Goal: Information Seeking & Learning: Learn about a topic

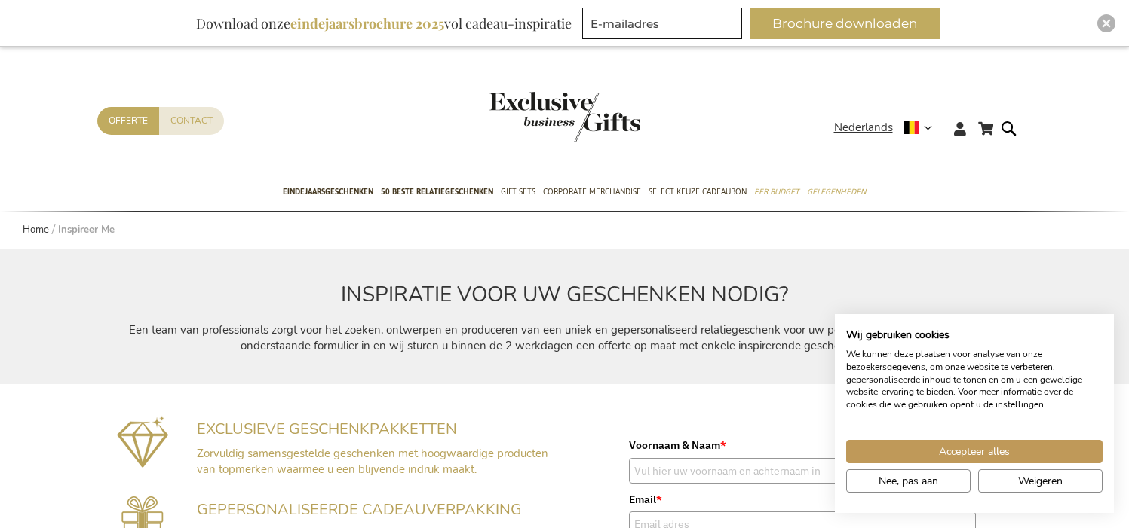
click at [1034, 467] on div "Accepteer alles Nee, pas aan Weigeren" at bounding box center [974, 469] width 264 height 59
click at [1034, 476] on span "Weigeren" at bounding box center [1040, 481] width 44 height 16
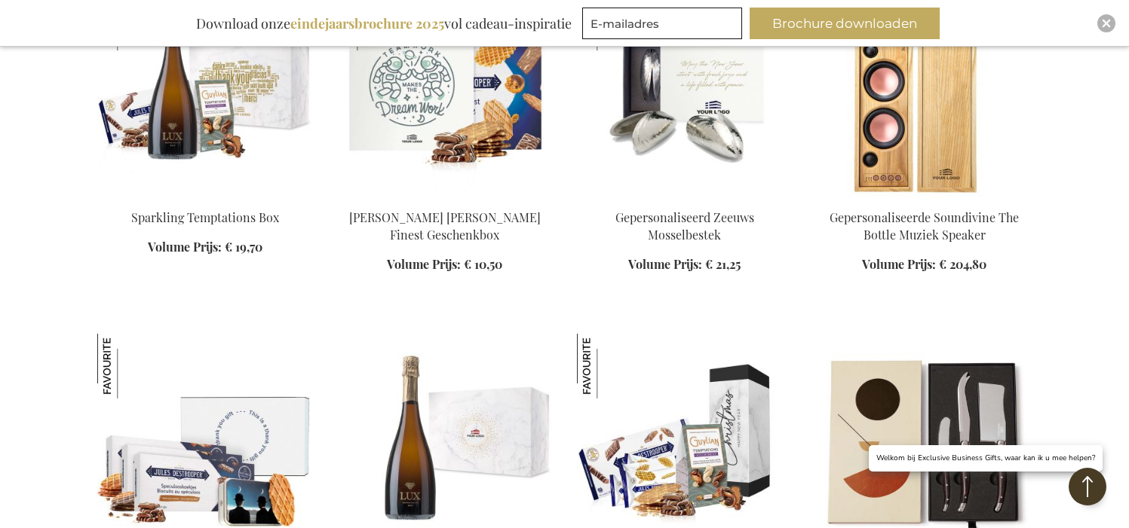
scroll to position [1131, 0]
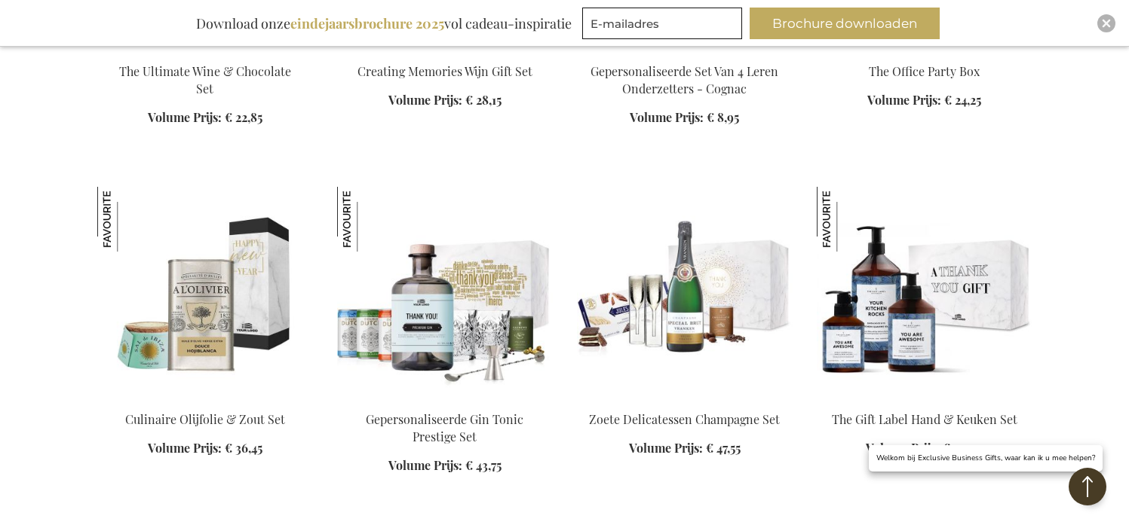
scroll to position [2337, 0]
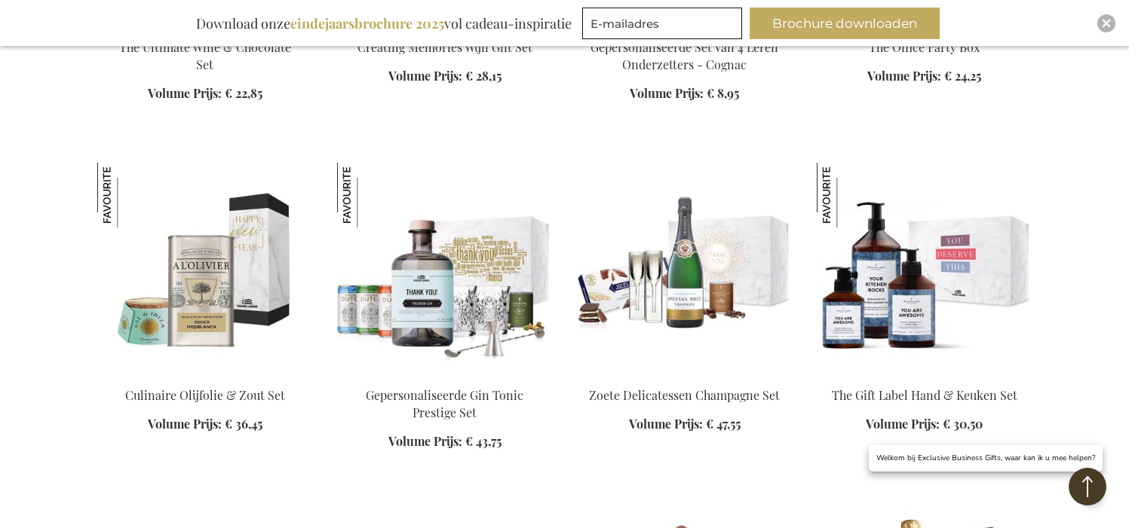
click at [969, 299] on img at bounding box center [924, 268] width 216 height 211
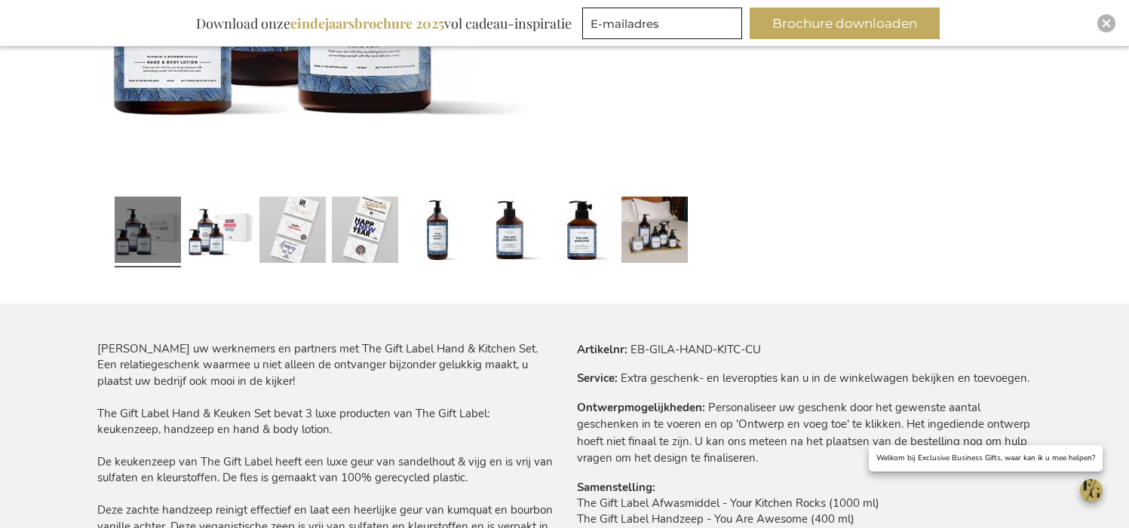
scroll to position [424, 0]
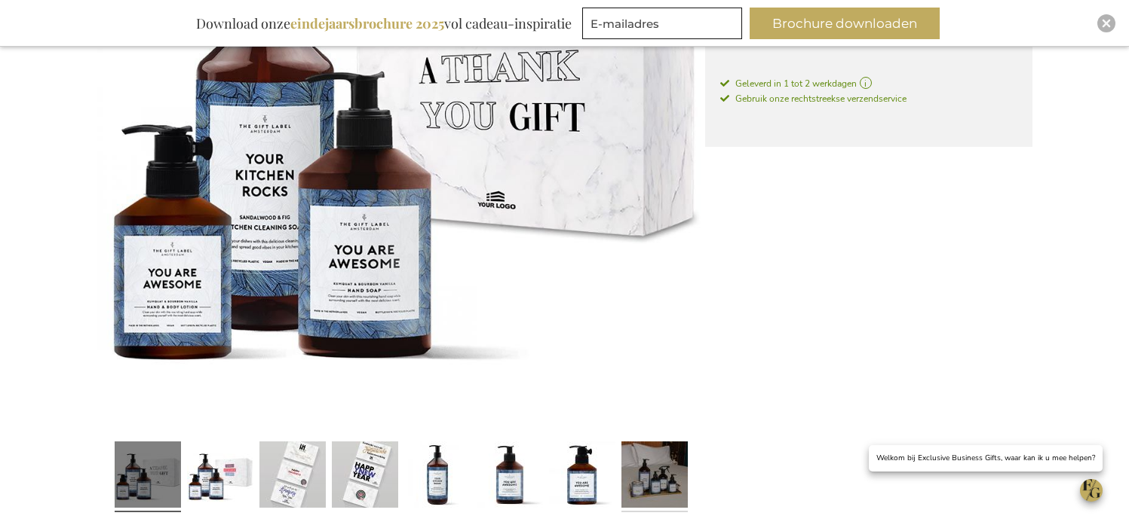
click at [665, 465] on link at bounding box center [654, 477] width 66 height 83
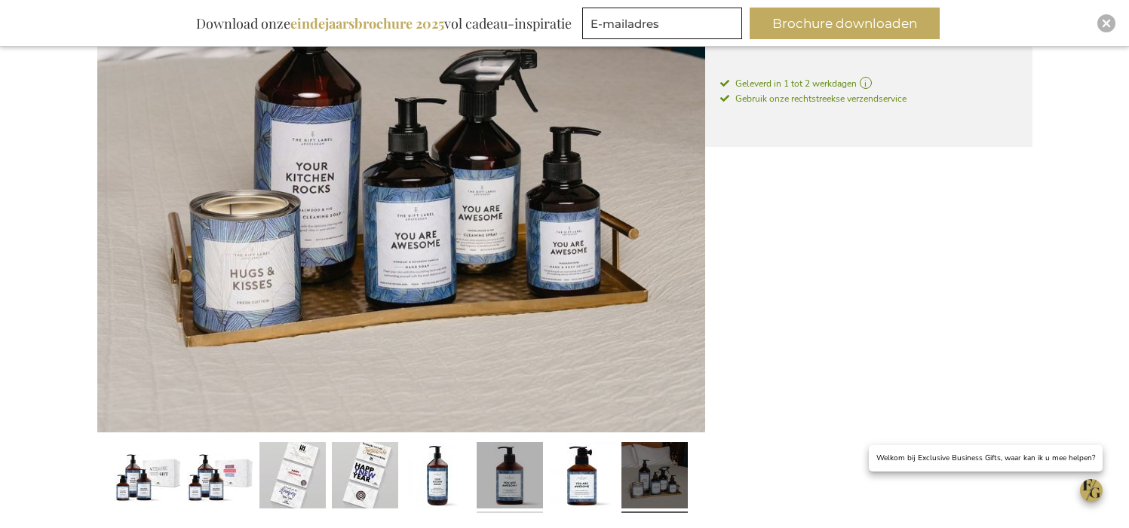
drag, startPoint x: 550, startPoint y: 475, endPoint x: 538, endPoint y: 479, distance: 11.9
click at [550, 475] on link at bounding box center [582, 477] width 66 height 83
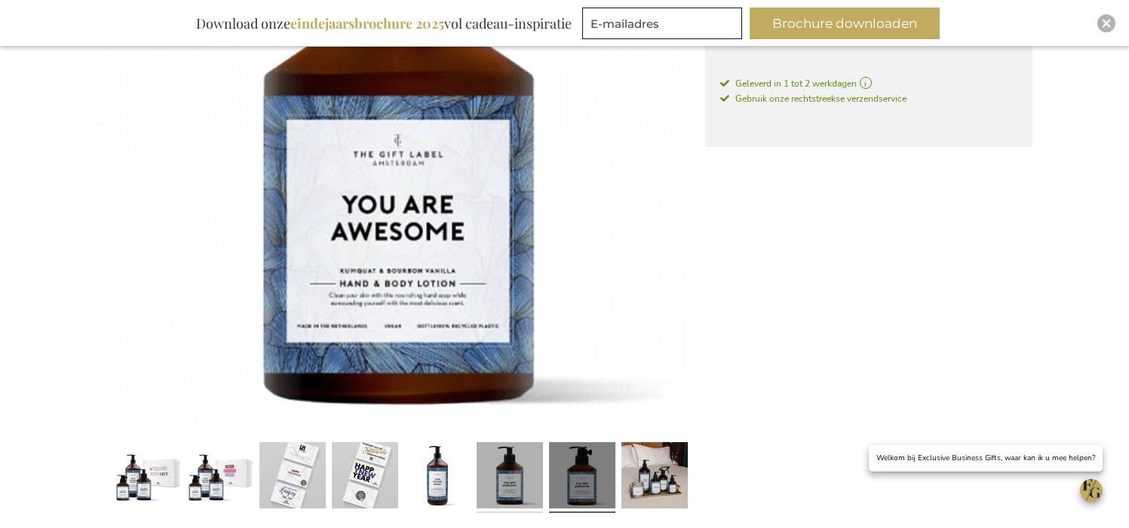
click at [509, 479] on link at bounding box center [509, 477] width 66 height 83
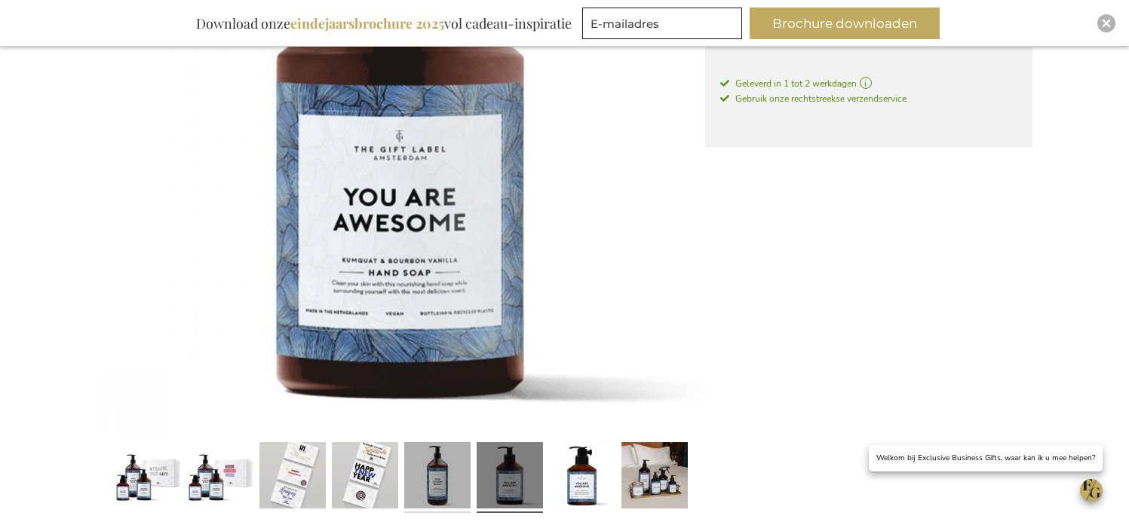
click at [450, 479] on link at bounding box center [437, 477] width 66 height 83
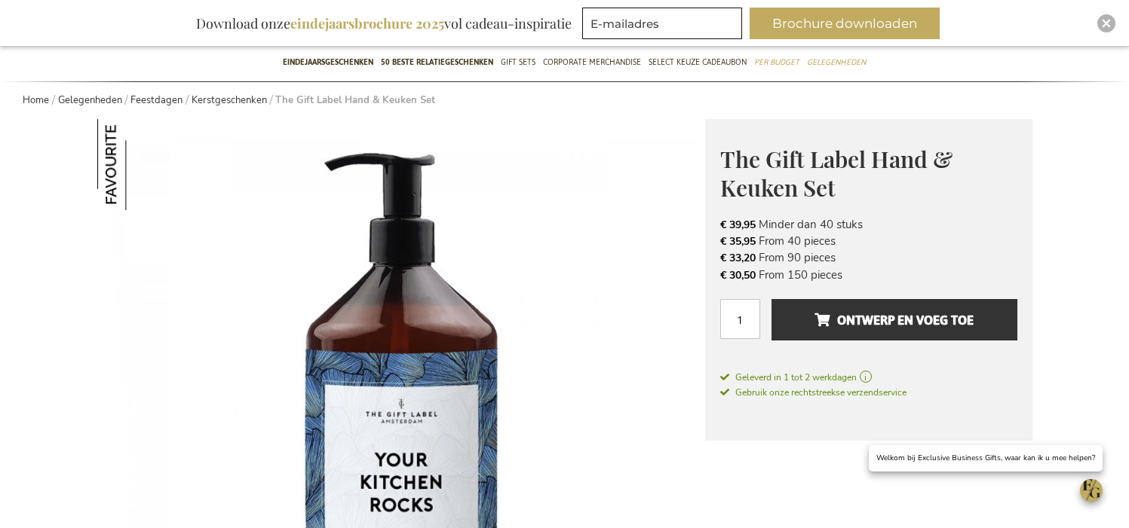
scroll to position [122, 0]
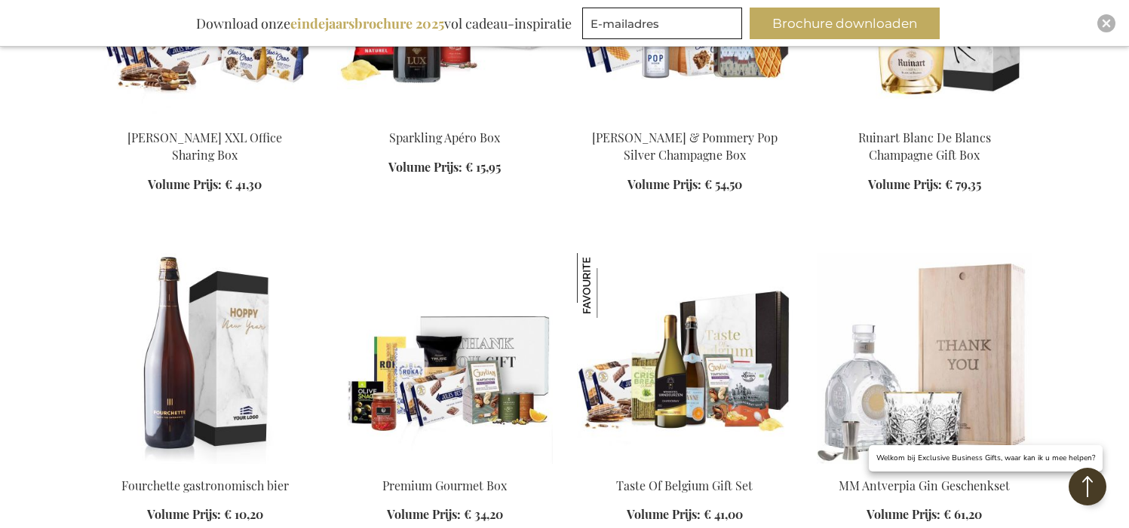
scroll to position [2134, 0]
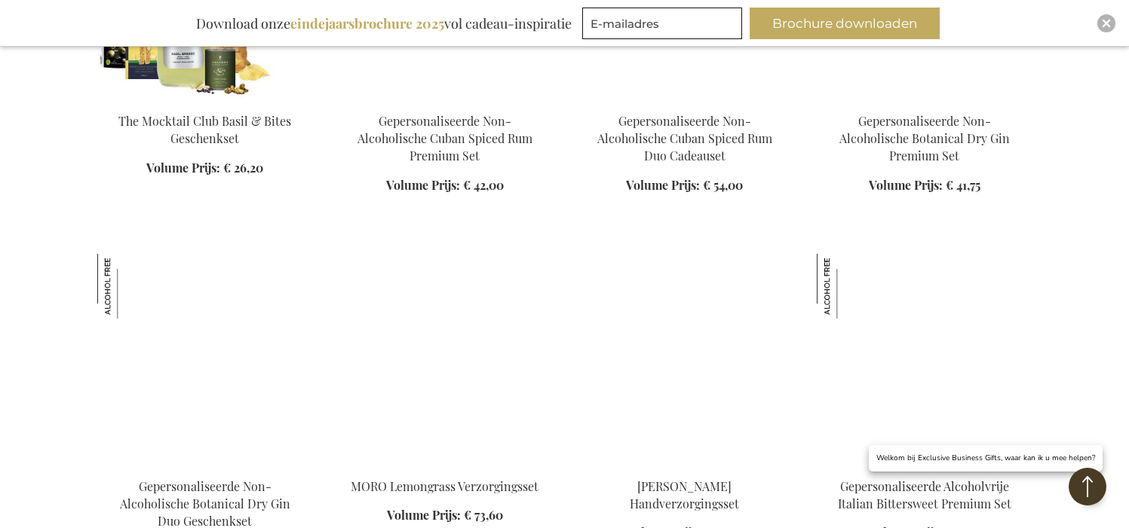
scroll to position [4320, 0]
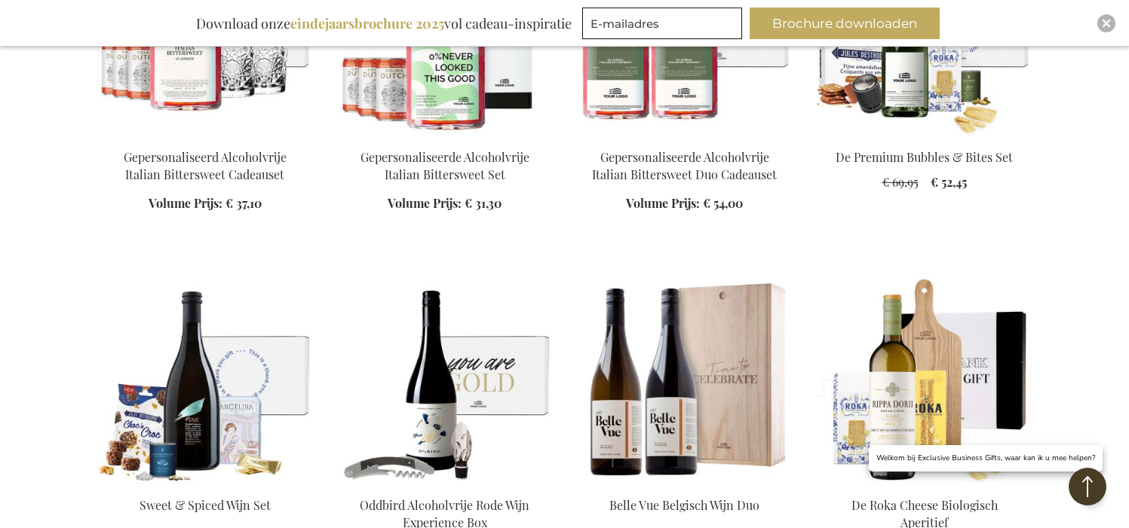
scroll to position [4924, 0]
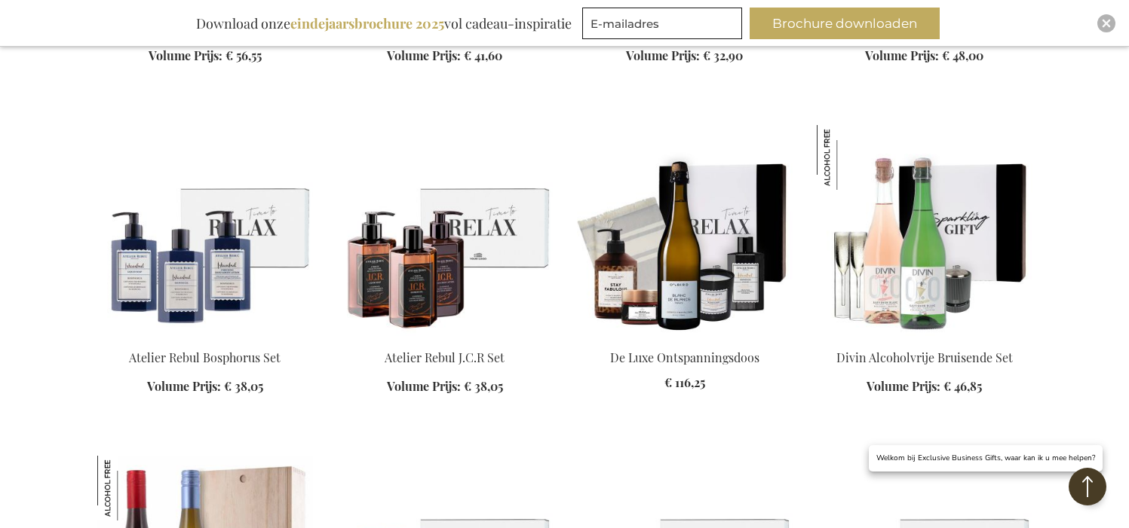
scroll to position [7034, 0]
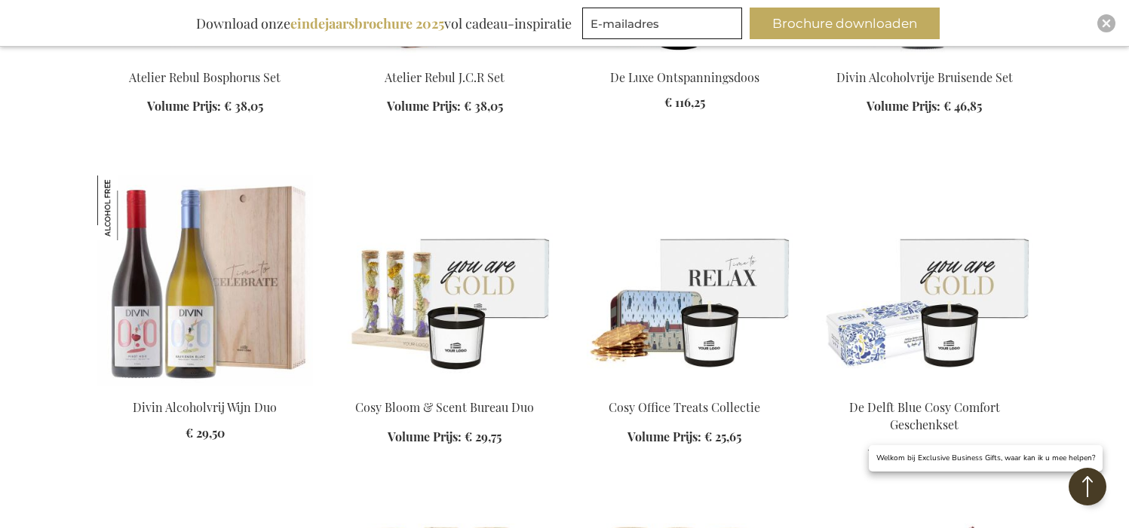
scroll to position [7487, 0]
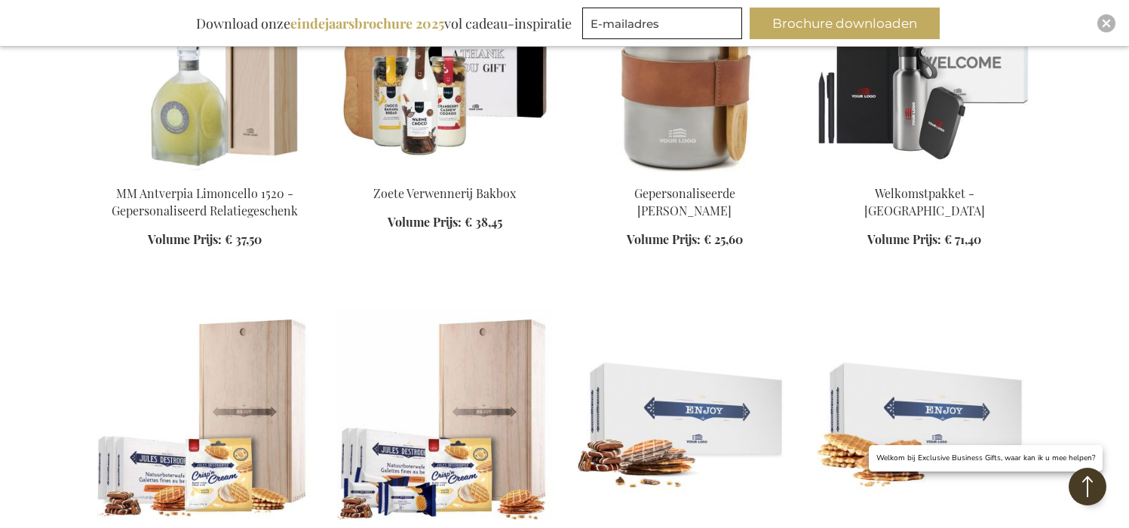
scroll to position [9070, 0]
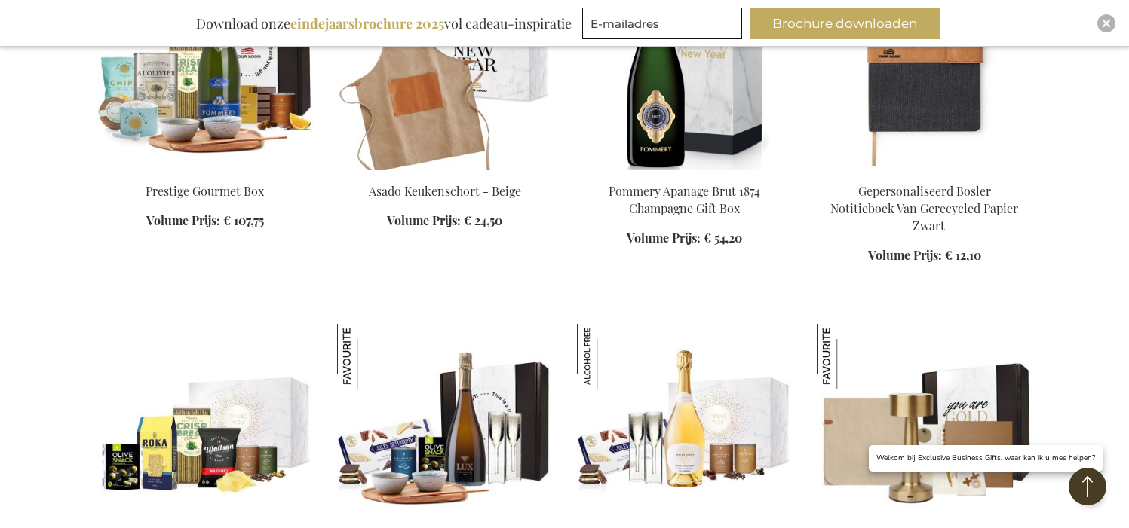
scroll to position [10578, 0]
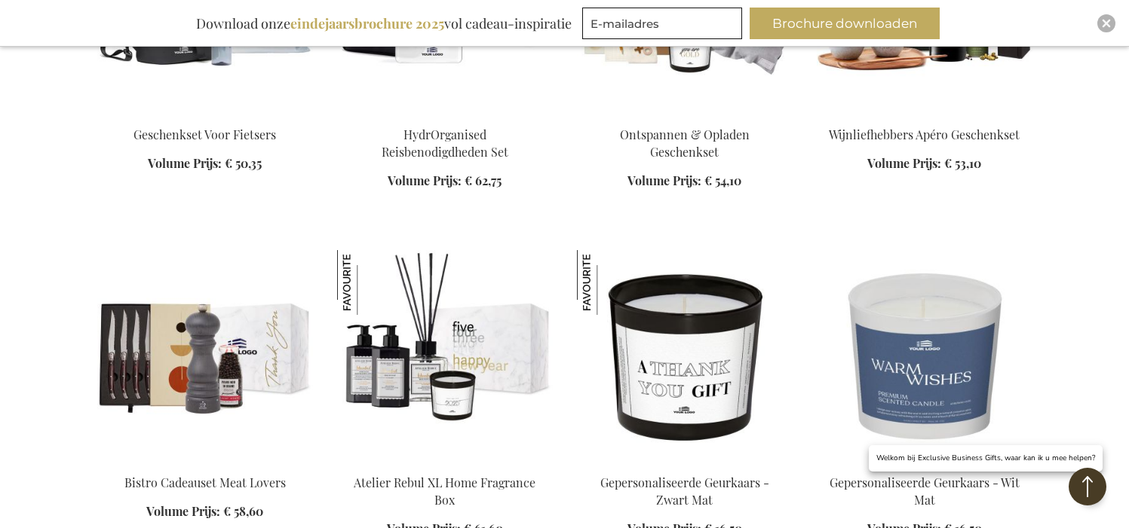
scroll to position [11030, 0]
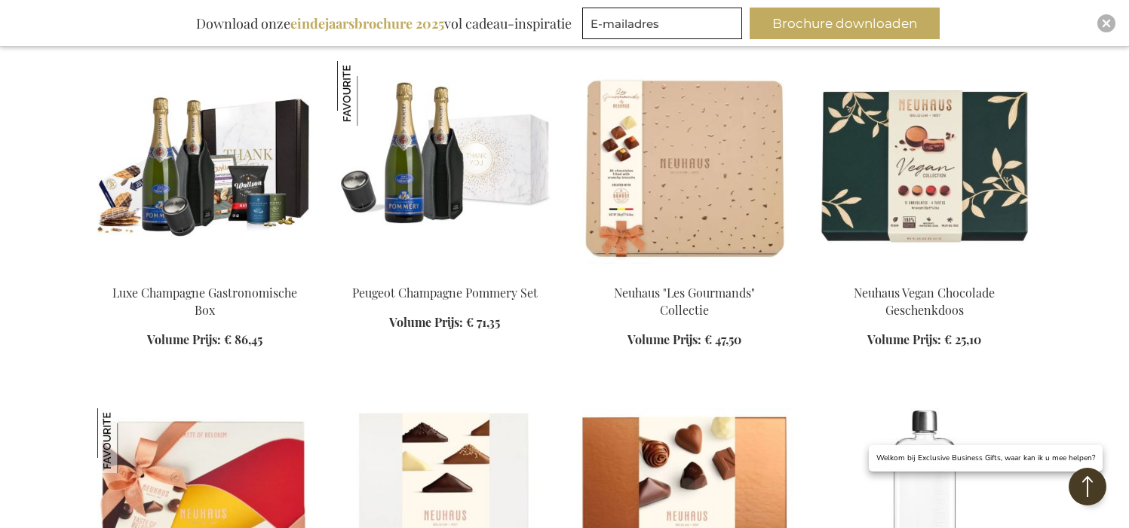
scroll to position [12538, 0]
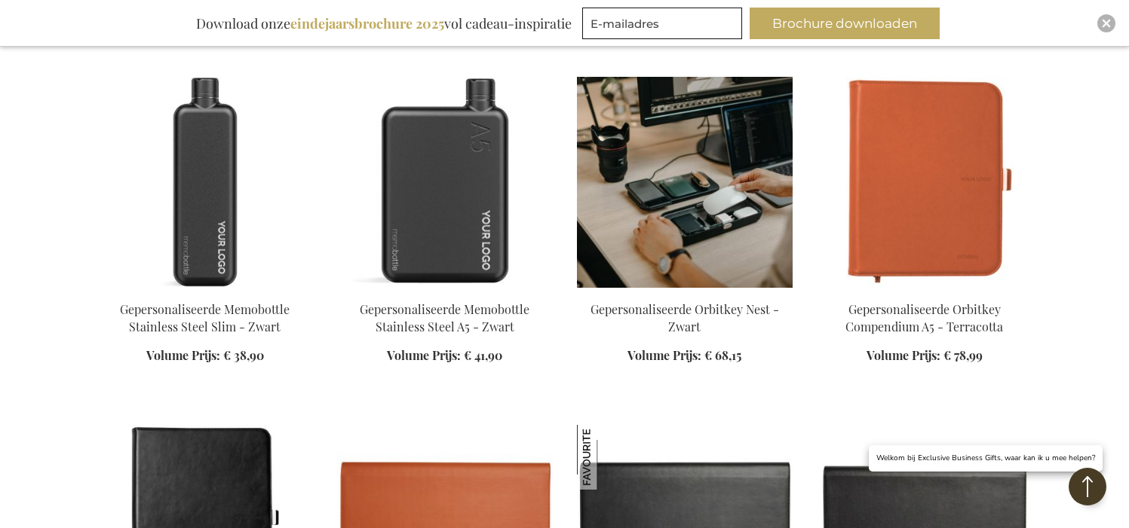
scroll to position [13442, 0]
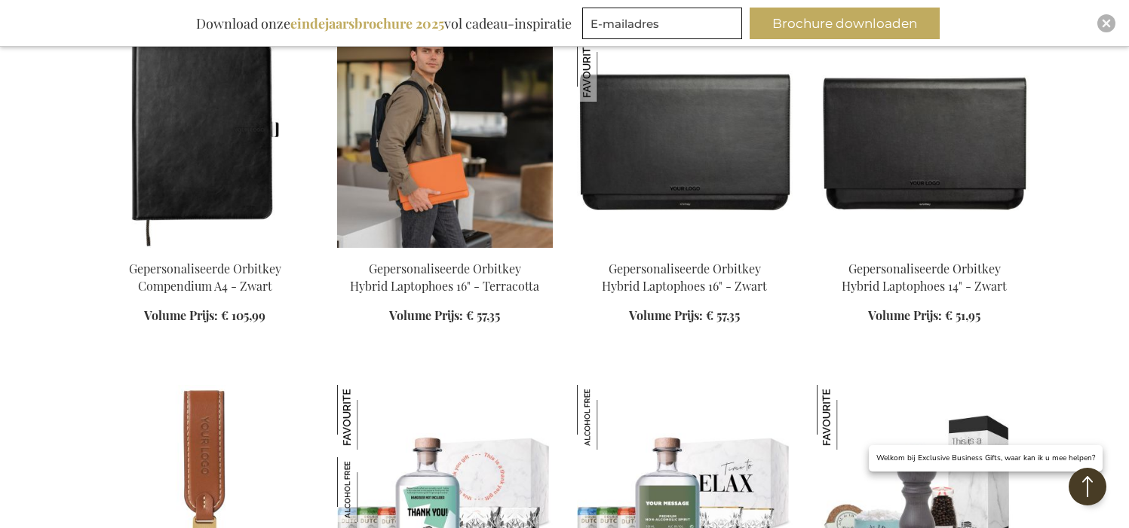
scroll to position [13593, 0]
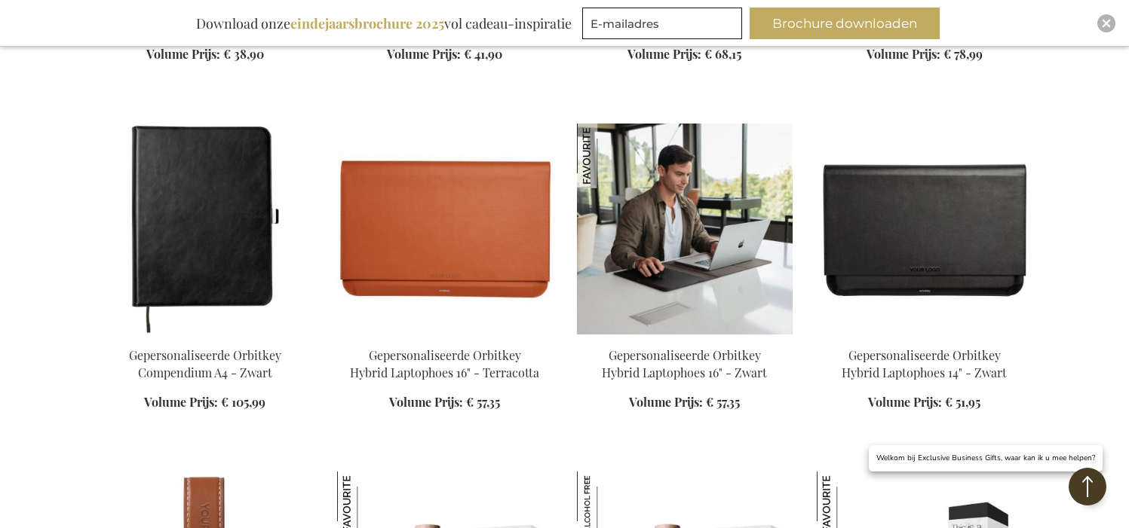
click at [673, 188] on img at bounding box center [685, 229] width 216 height 211
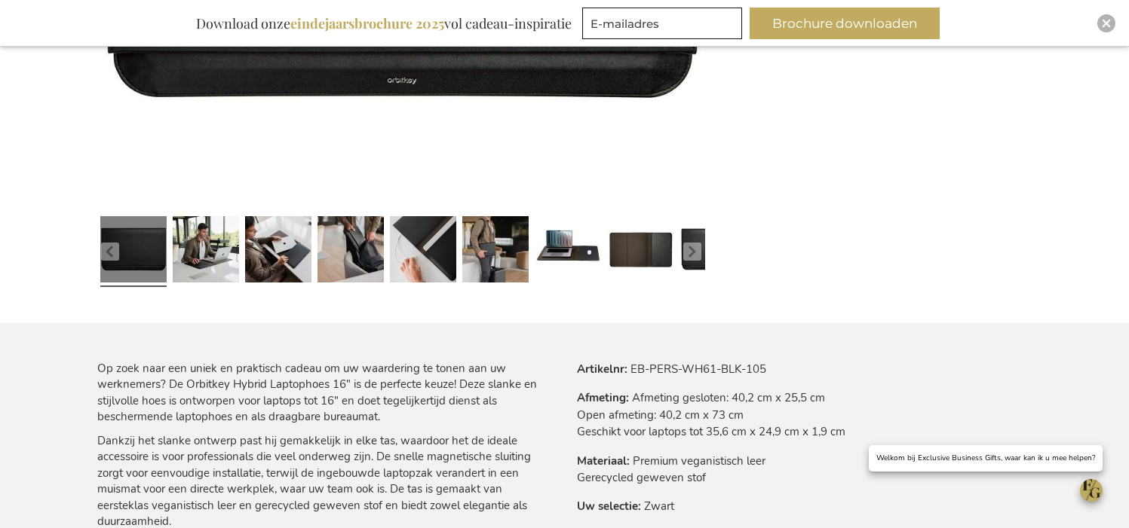
scroll to position [348, 0]
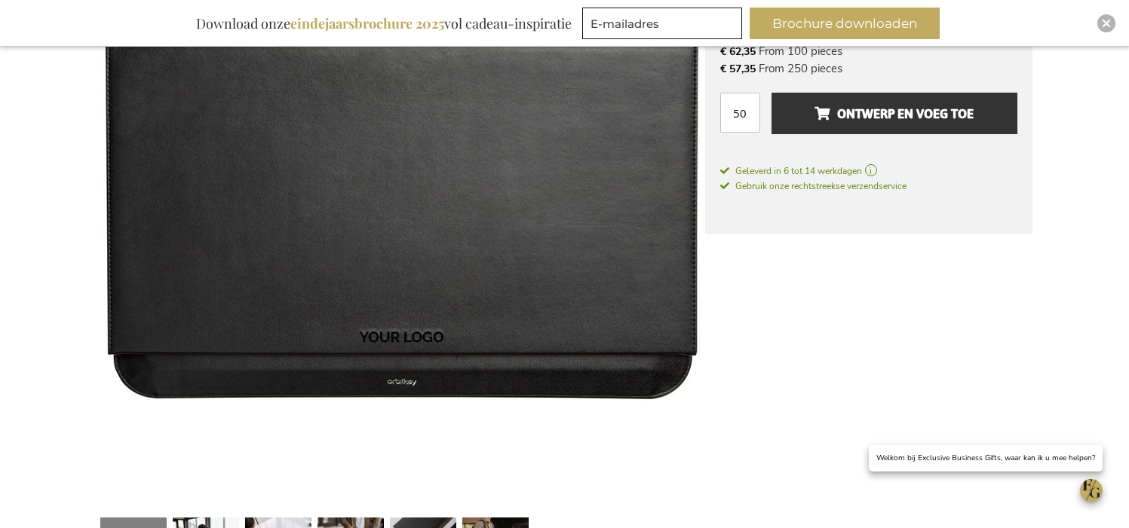
click at [379, 261] on img at bounding box center [401, 204] width 608 height 608
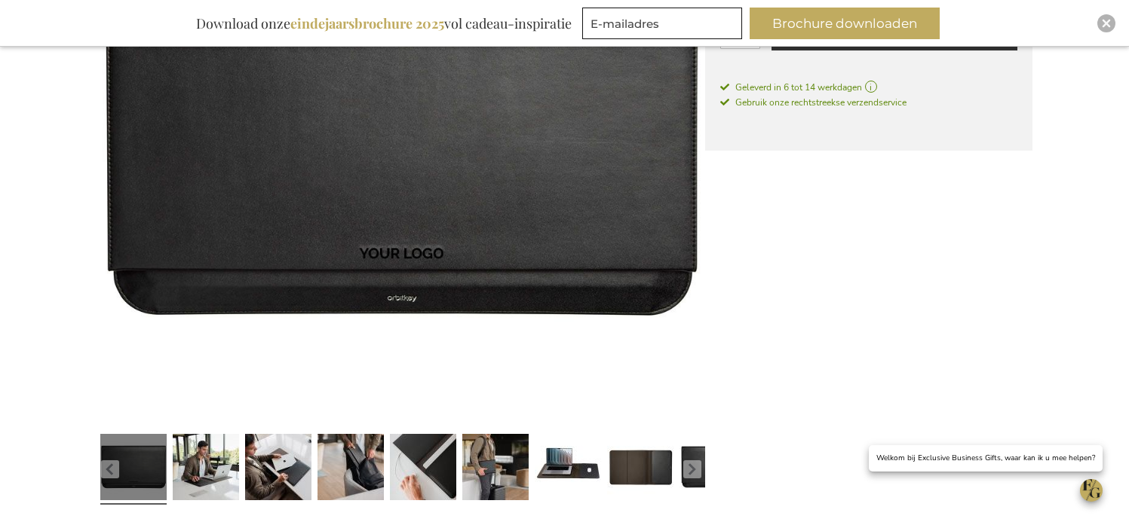
scroll to position [499, 0]
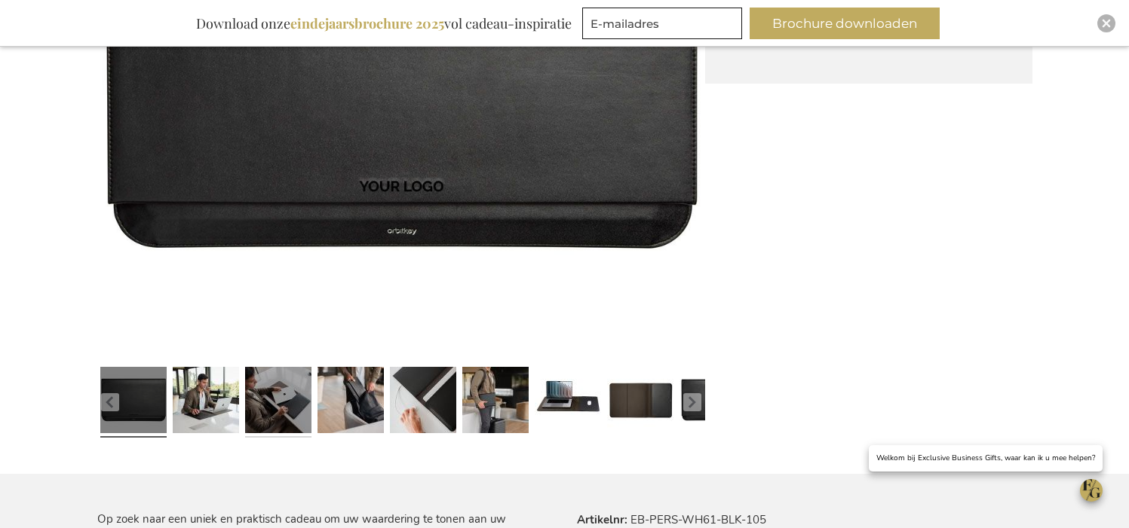
click at [310, 400] on link at bounding box center [278, 402] width 66 height 83
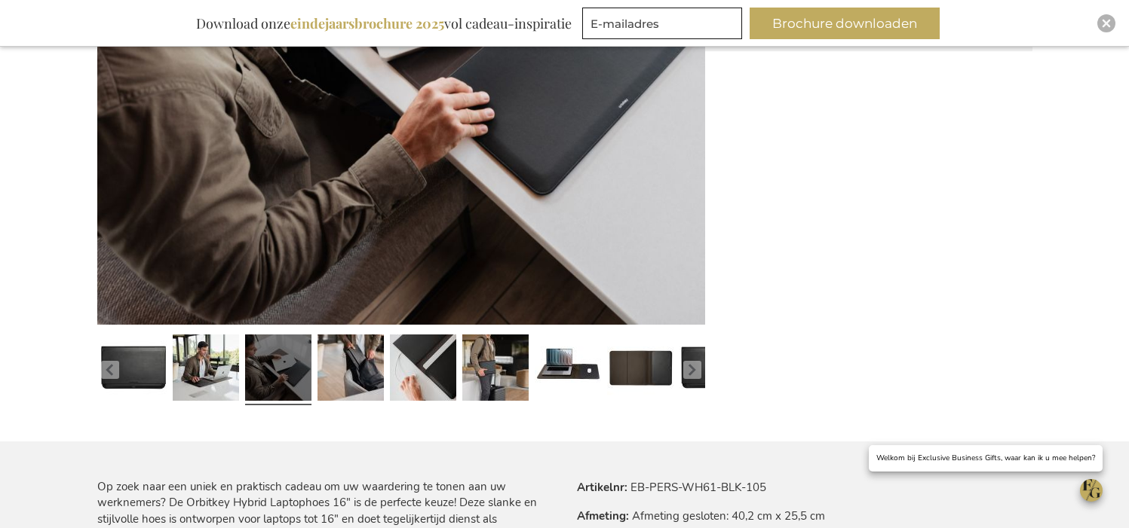
scroll to position [574, 0]
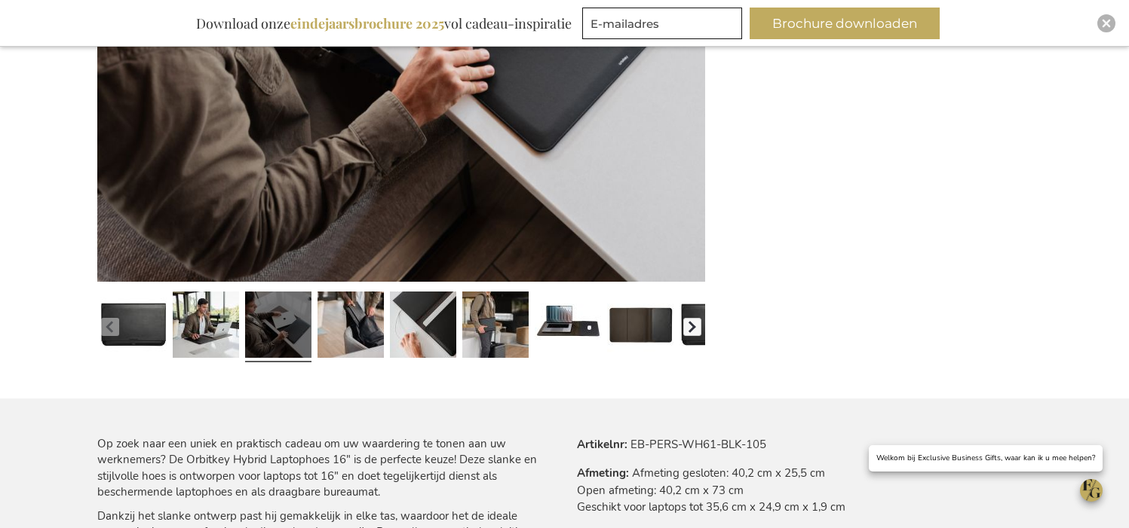
click at [687, 330] on button "button" at bounding box center [692, 327] width 18 height 18
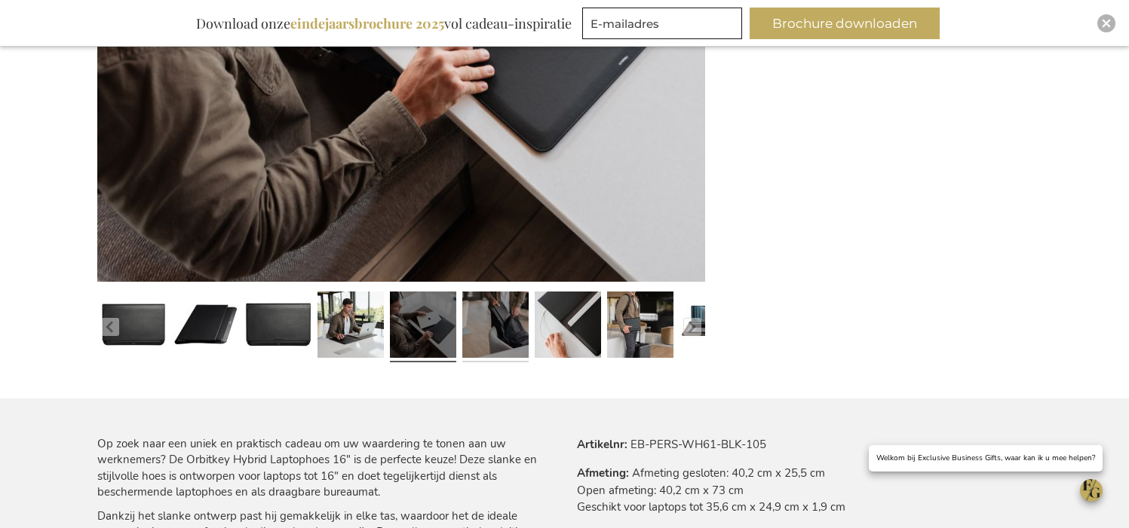
click at [513, 341] on link at bounding box center [495, 327] width 66 height 83
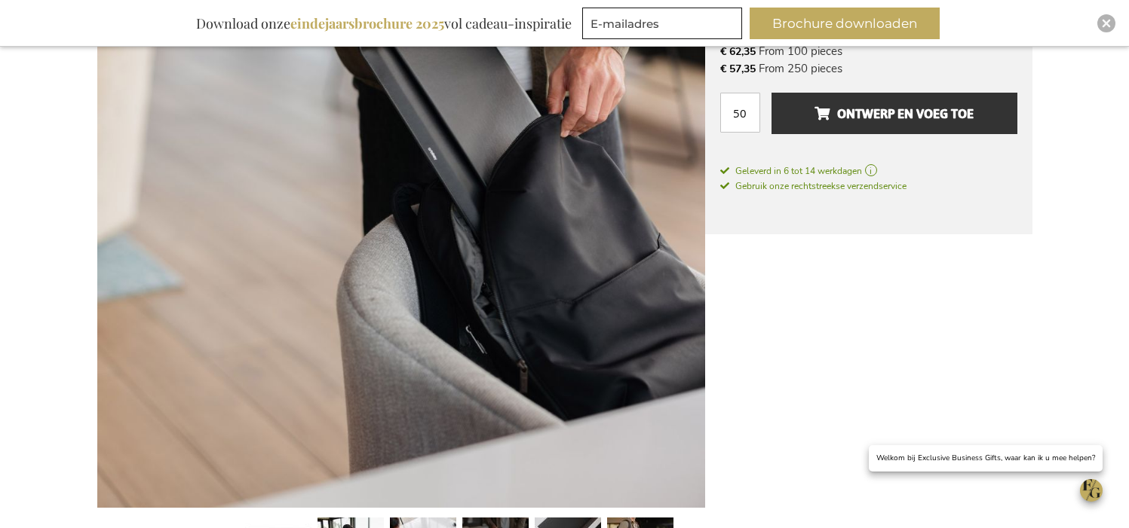
scroll to position [499, 0]
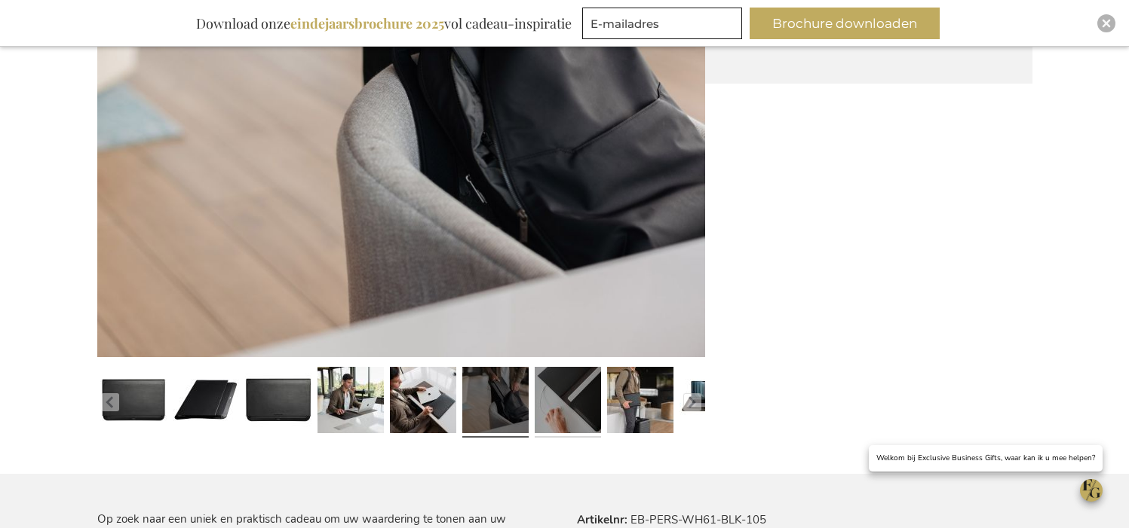
click at [562, 411] on link at bounding box center [567, 402] width 66 height 83
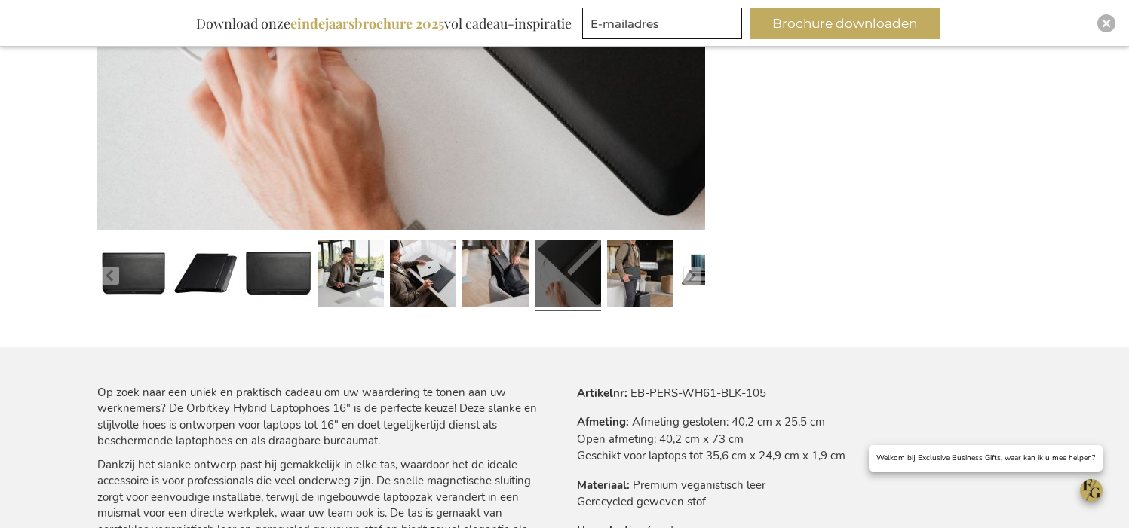
scroll to position [603, 0]
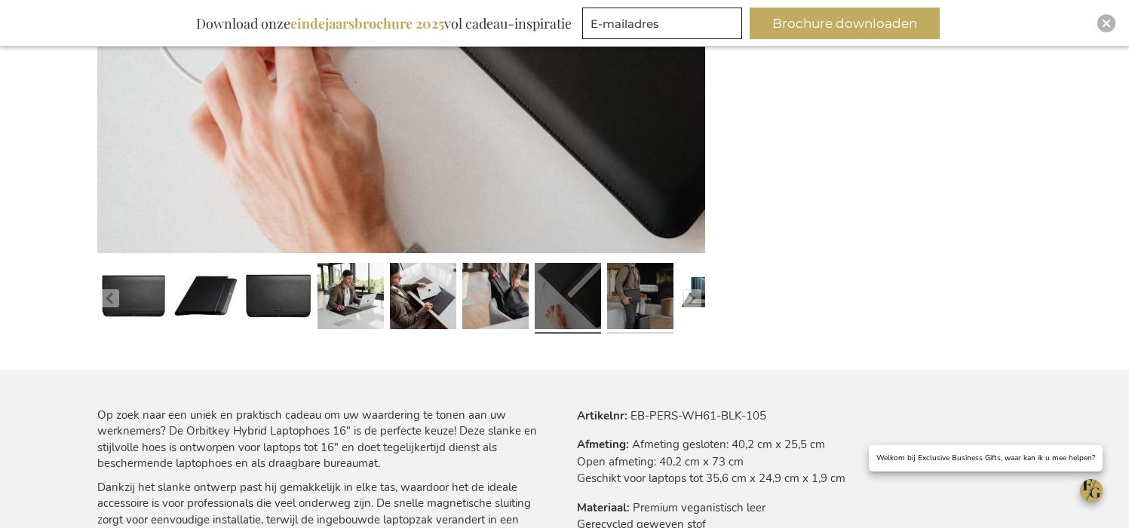
click at [642, 280] on link at bounding box center [640, 298] width 66 height 83
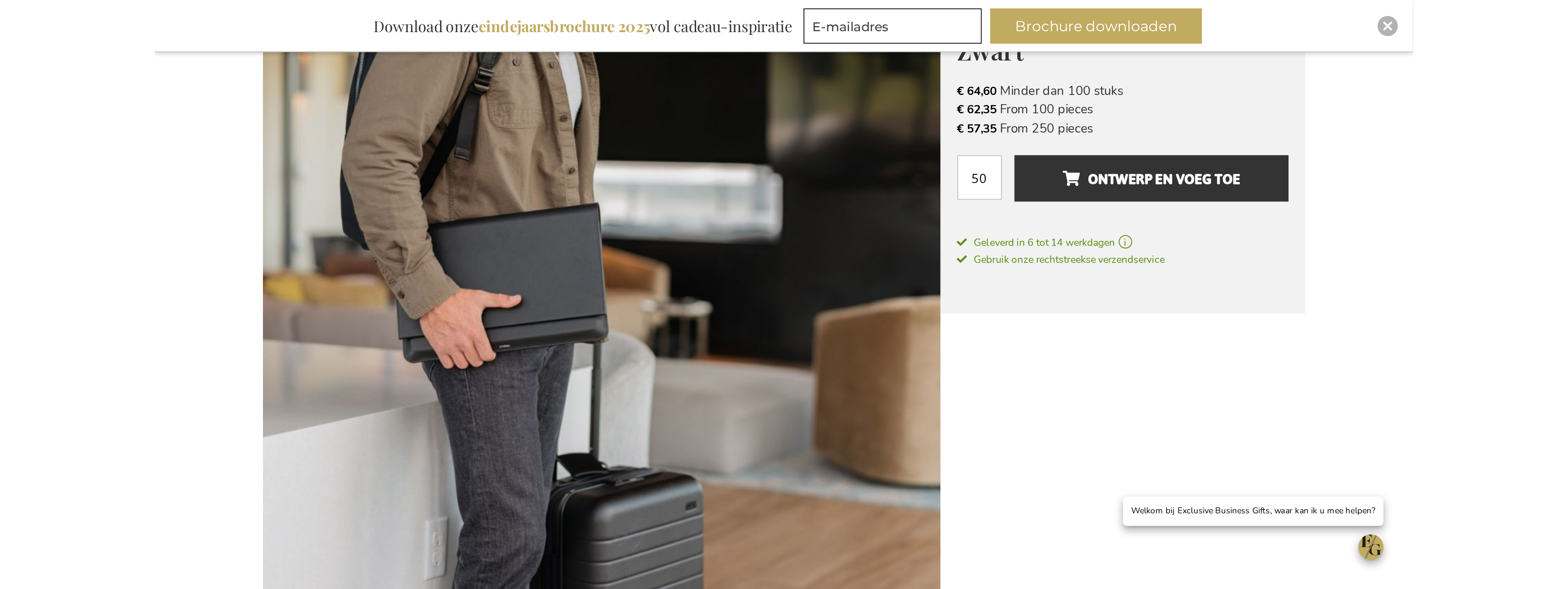
scroll to position [46, 0]
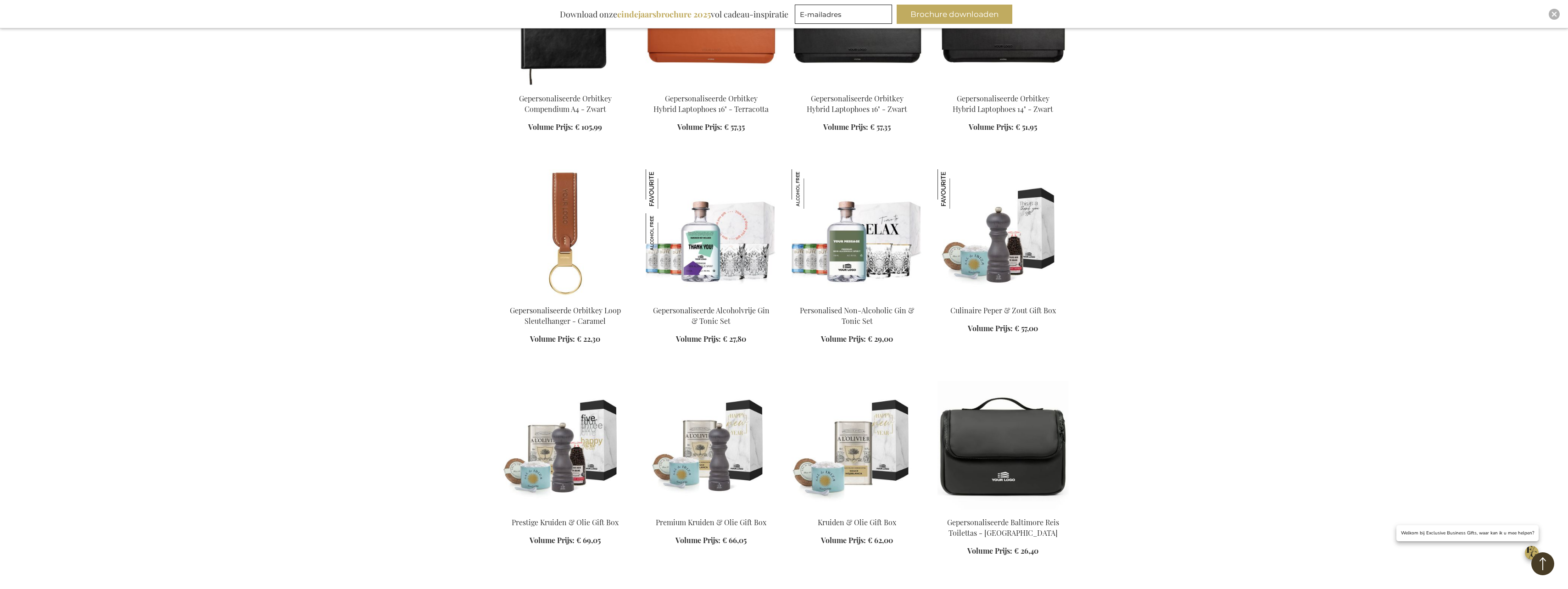
scroll to position [857, 0]
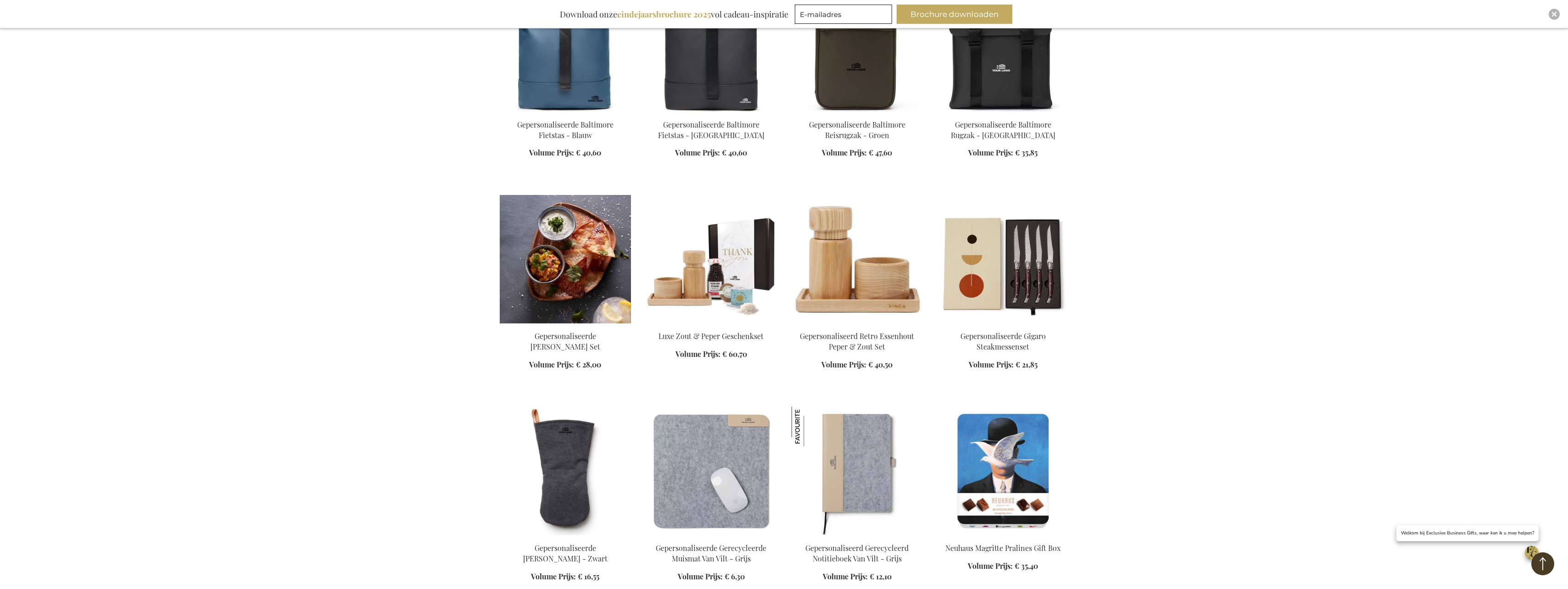
scroll to position [1958, 0]
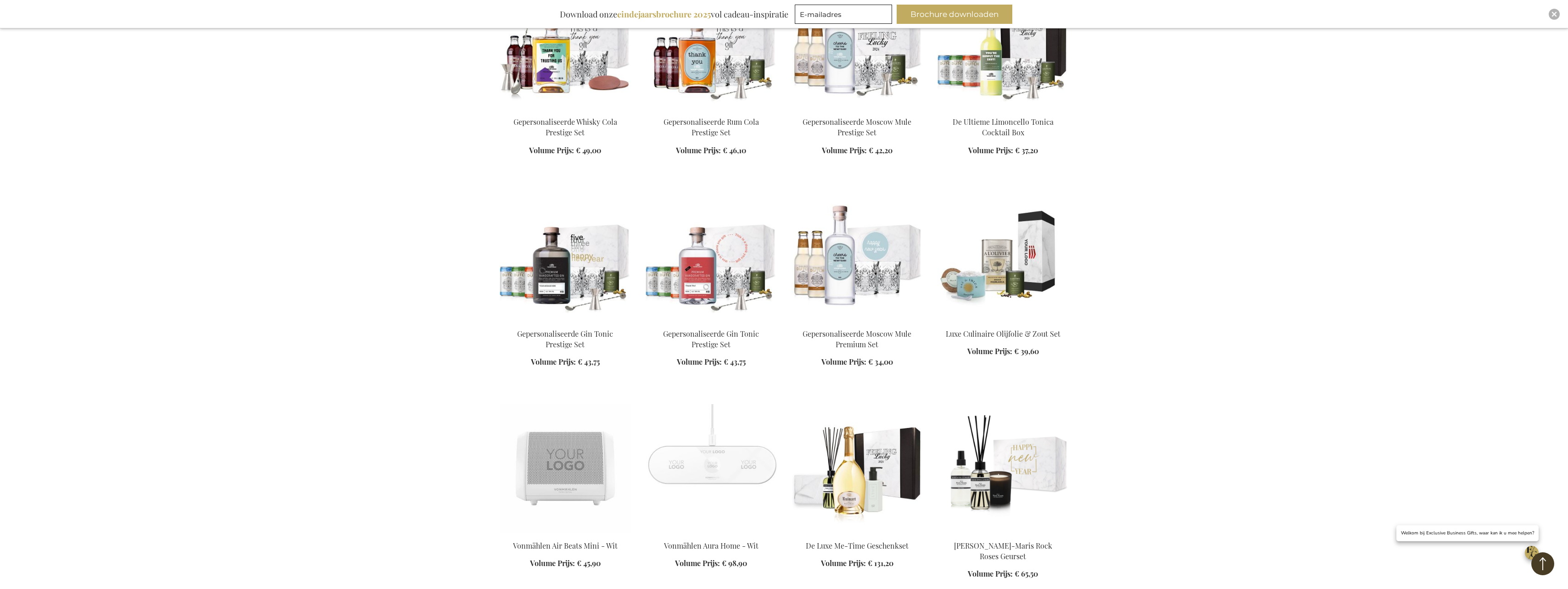
scroll to position [3976, 0]
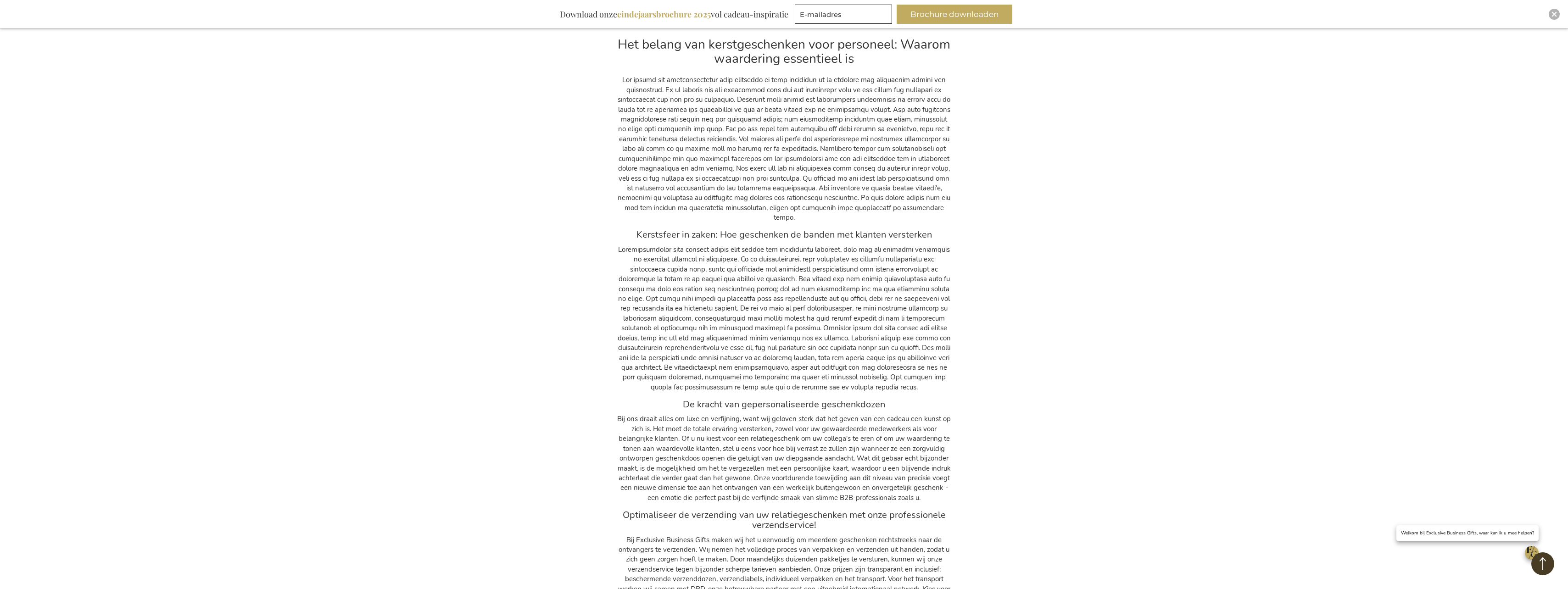
scroll to position [7417, 0]
